Goal: Find contact information: Find contact information

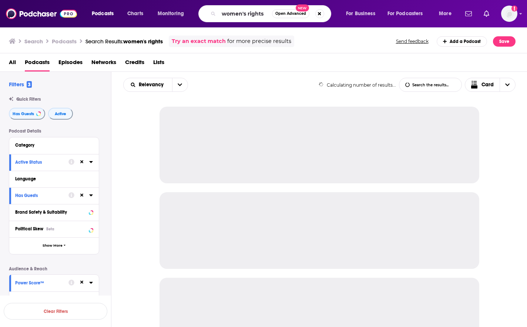
click at [240, 9] on input "women's rights" at bounding box center [245, 14] width 53 height 12
type input "Metaboliç Mind podcast"
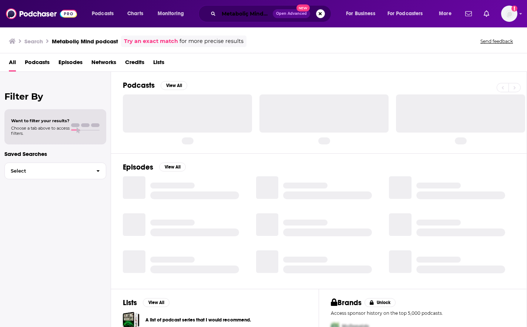
click at [247, 14] on input "Metaboliç Mind podcast" at bounding box center [246, 14] width 54 height 12
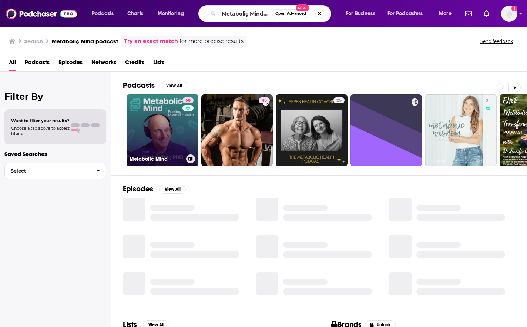
click at [154, 119] on link "58 Metabolic Mind" at bounding box center [163, 130] width 72 height 72
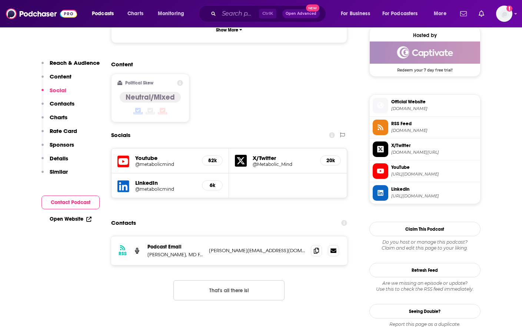
scroll to position [555, 0]
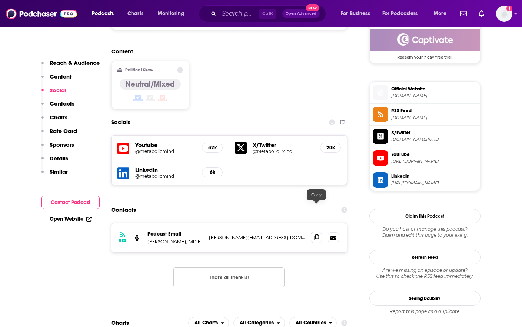
click at [313, 232] on span at bounding box center [316, 237] width 11 height 11
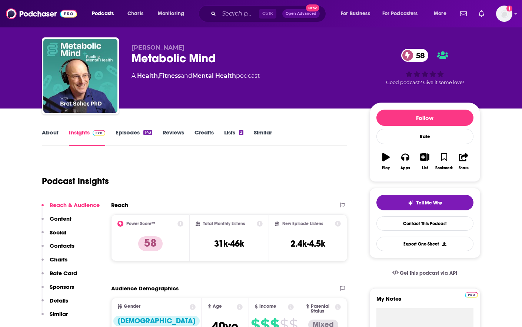
scroll to position [0, 0]
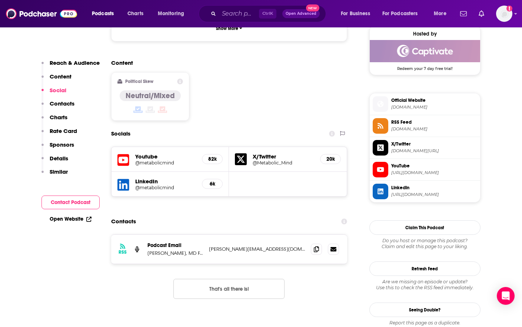
scroll to position [555, 0]
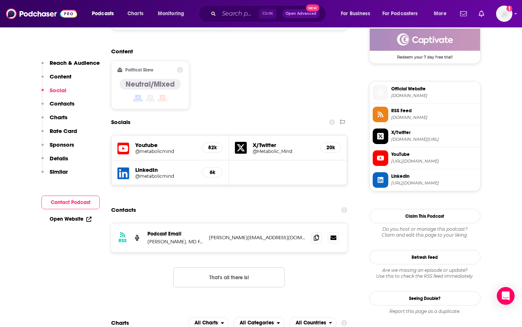
click at [271, 203] on div "Contacts" at bounding box center [229, 210] width 236 height 14
click at [163, 238] on p "[PERSON_NAME], MD FACC" at bounding box center [175, 241] width 56 height 6
copy p "[PERSON_NAME]"
